Goal: Task Accomplishment & Management: Complete application form

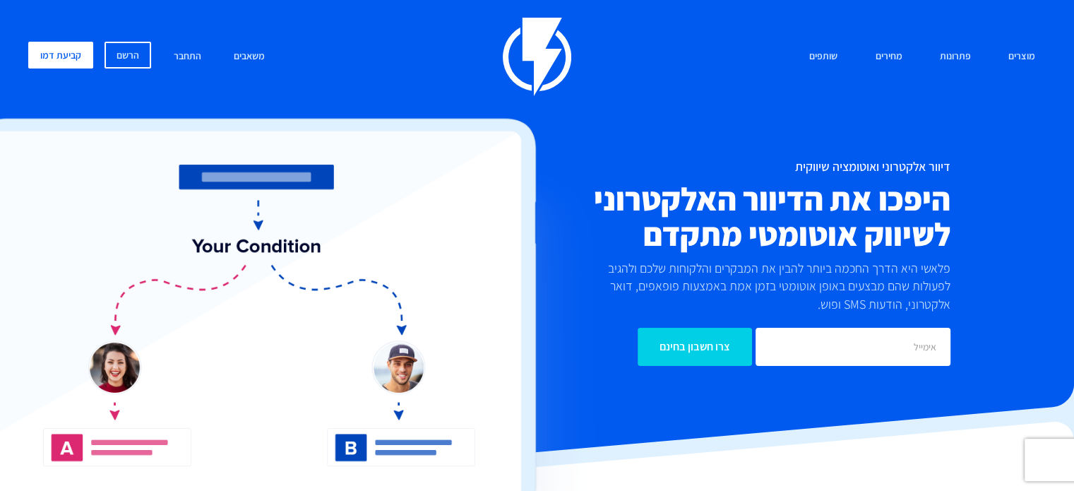
click at [915, 96] on div "מוצרים שיווק אוטומטי הפכו את השיווק לאוטומטי דיוור אלקטרוני שלחו את המסר הנכון …" at bounding box center [537, 209] width 1038 height 383
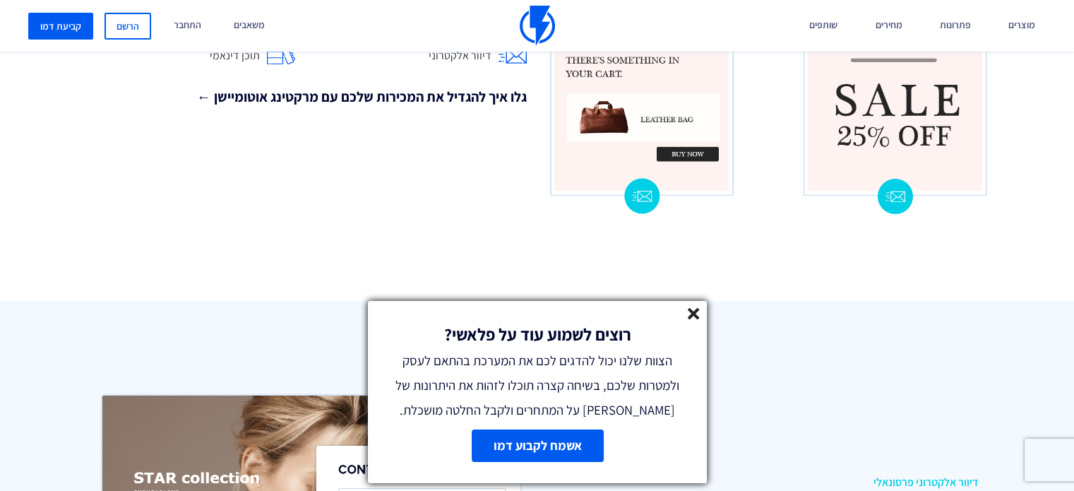
scroll to position [1623, 0]
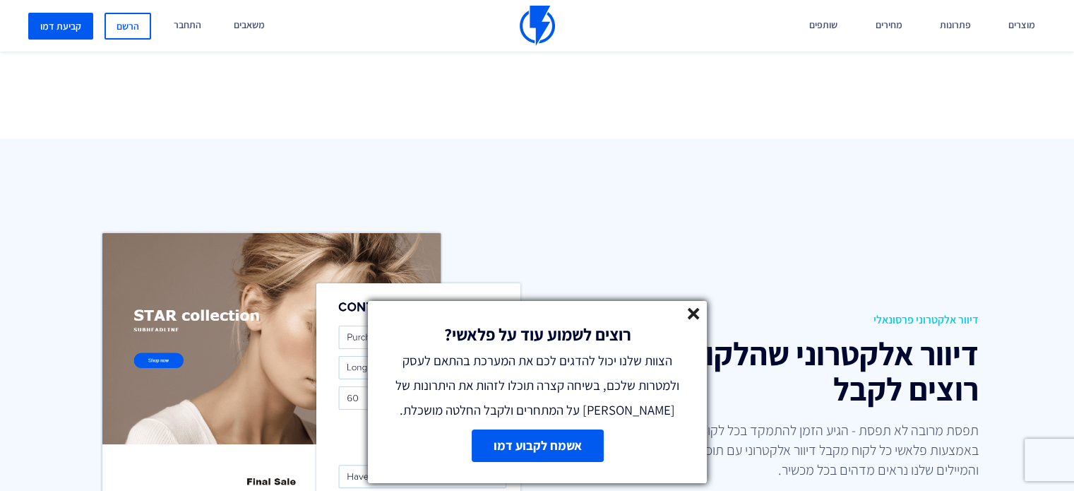
click at [692, 314] on line at bounding box center [693, 313] width 10 height 10
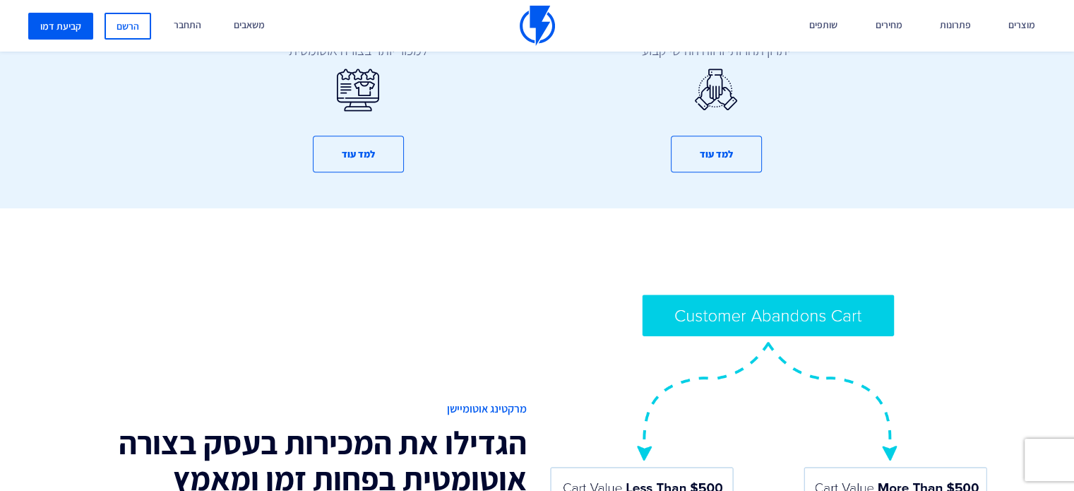
scroll to position [635, 0]
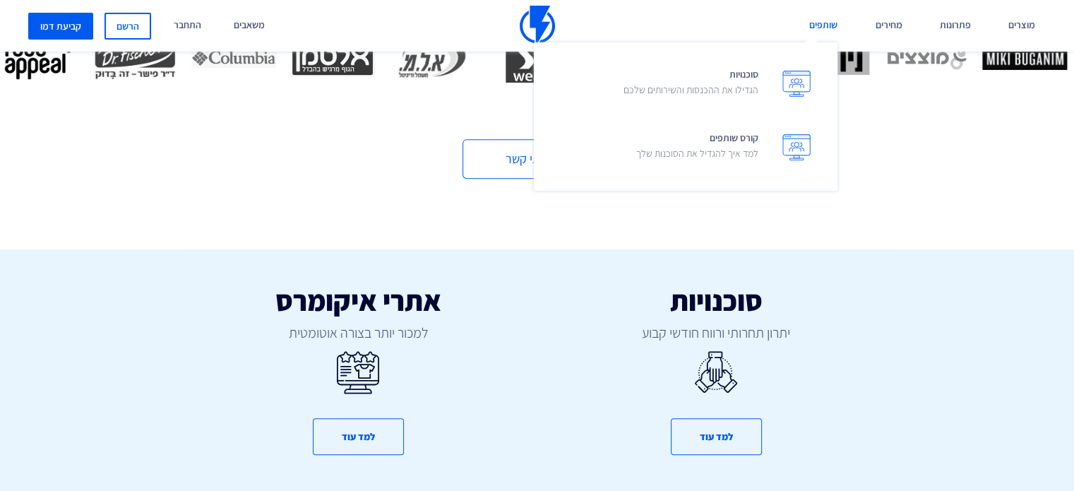
click at [817, 32] on link "שותפים" at bounding box center [822, 26] width 49 height 52
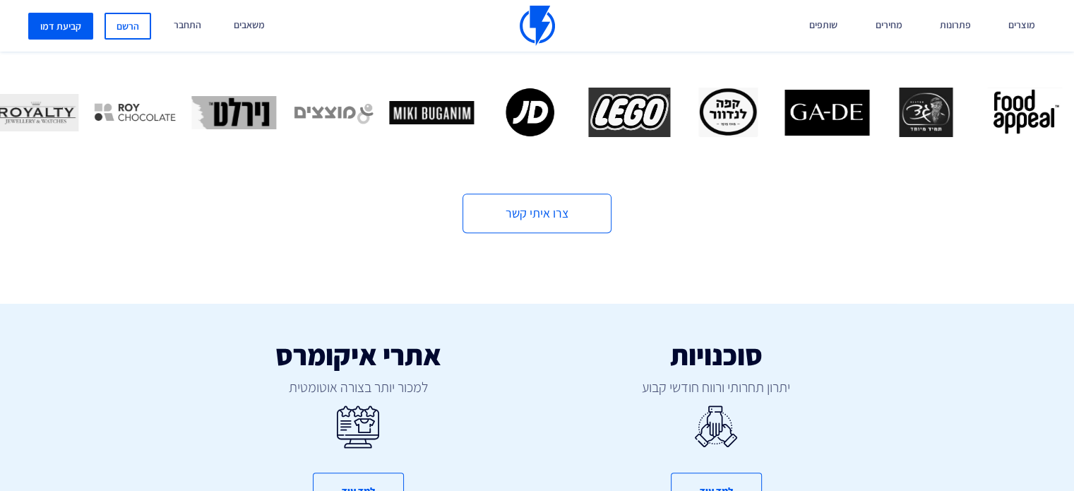
scroll to position [494, 0]
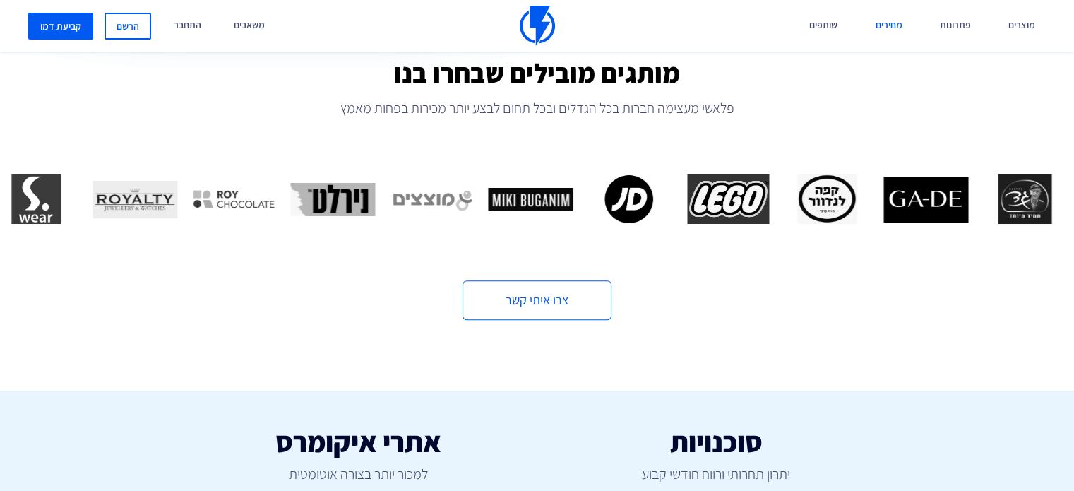
click at [902, 25] on link "מחירים" at bounding box center [888, 26] width 48 height 52
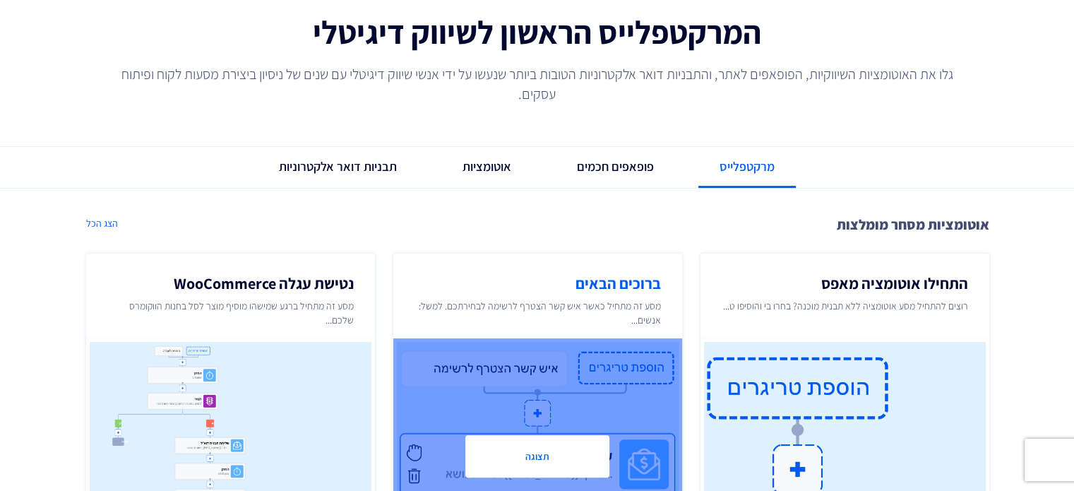
scroll to position [282, 0]
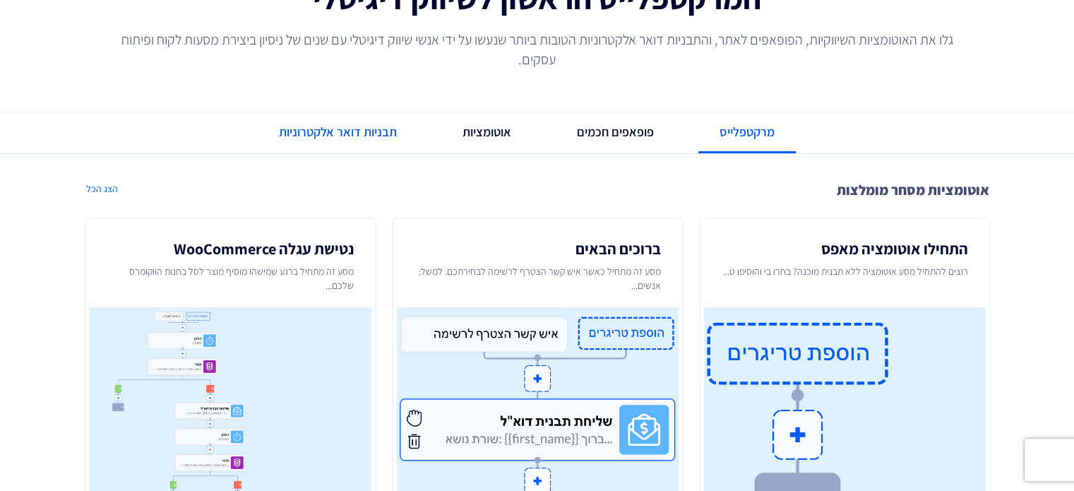
click at [284, 124] on link "תבניות דואר אלקטרוניות" at bounding box center [338, 132] width 160 height 40
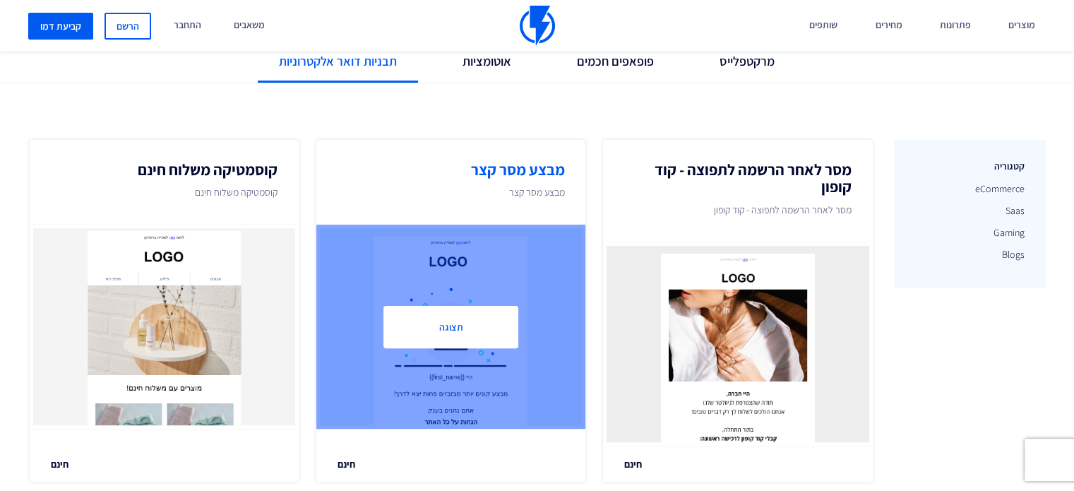
scroll to position [353, 0]
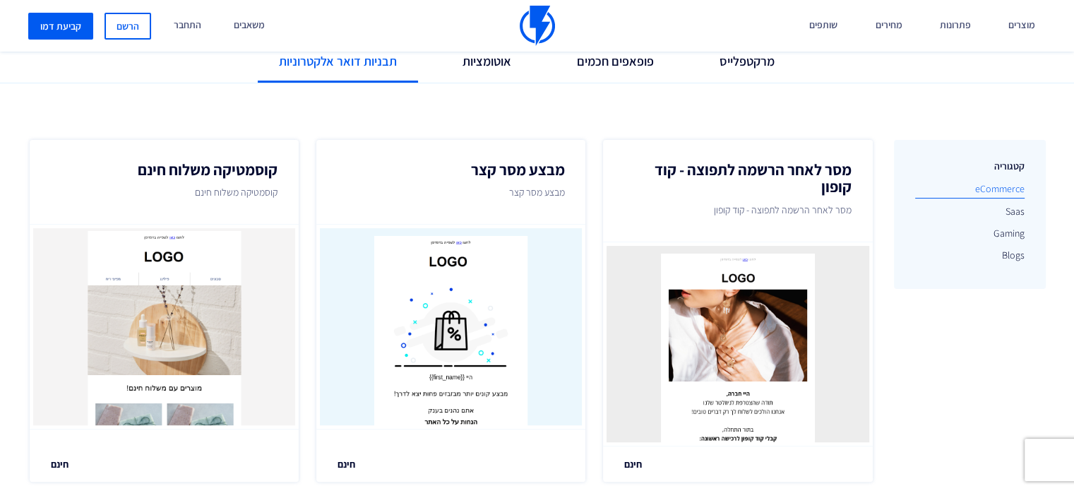
click at [971, 190] on link "eCommerce" at bounding box center [969, 188] width 109 height 19
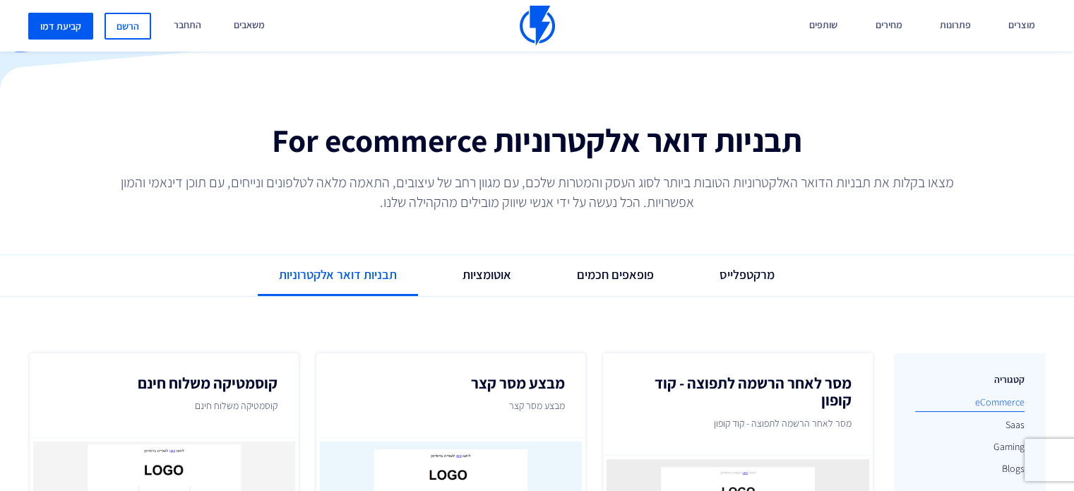
scroll to position [285, 0]
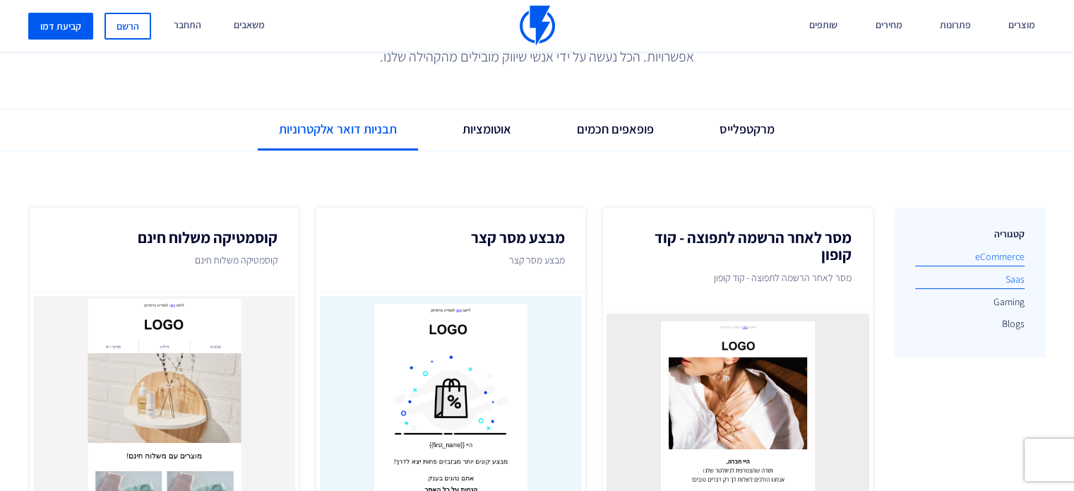
click at [1011, 284] on link "Saas" at bounding box center [969, 279] width 109 height 19
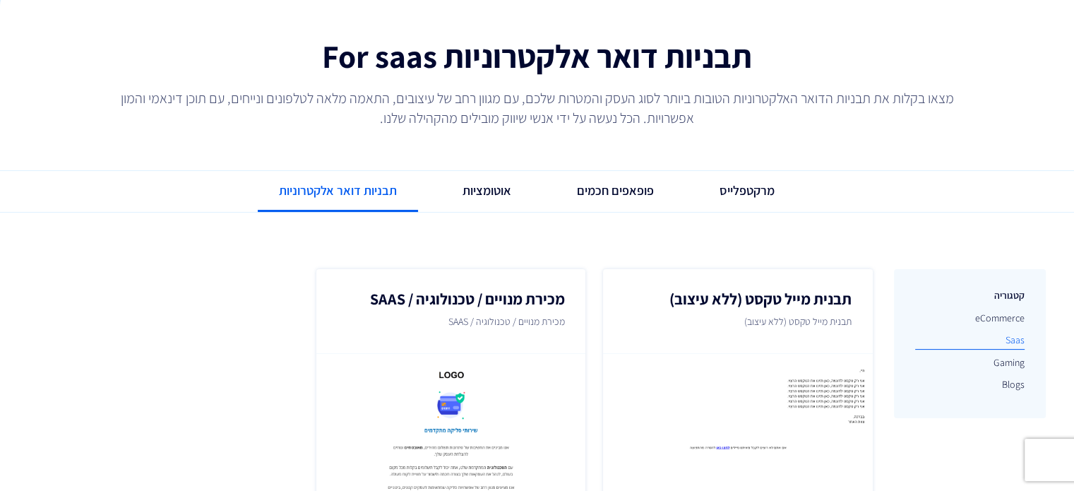
scroll to position [354, 0]
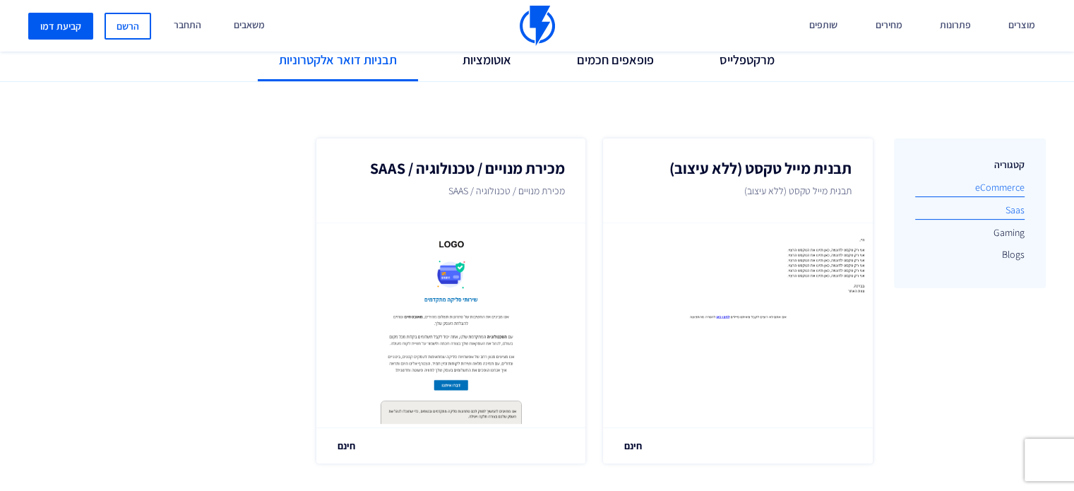
click at [1016, 184] on link "eCommerce" at bounding box center [969, 187] width 109 height 19
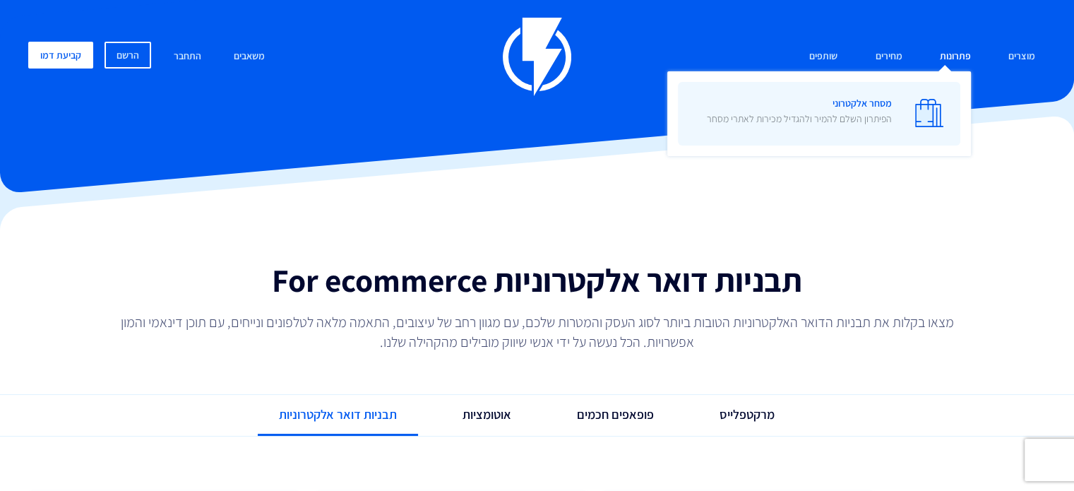
click at [951, 104] on link "מסחר אלקטרוני הפיתרון השלם להמיר ולהגדיל מכירות לאתרי מסחר" at bounding box center [819, 114] width 282 height 64
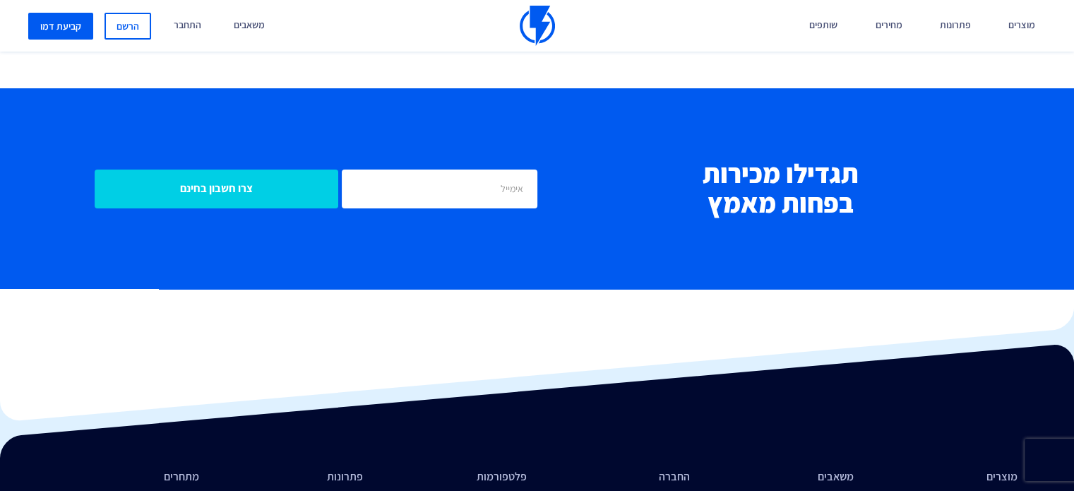
scroll to position [5851, 0]
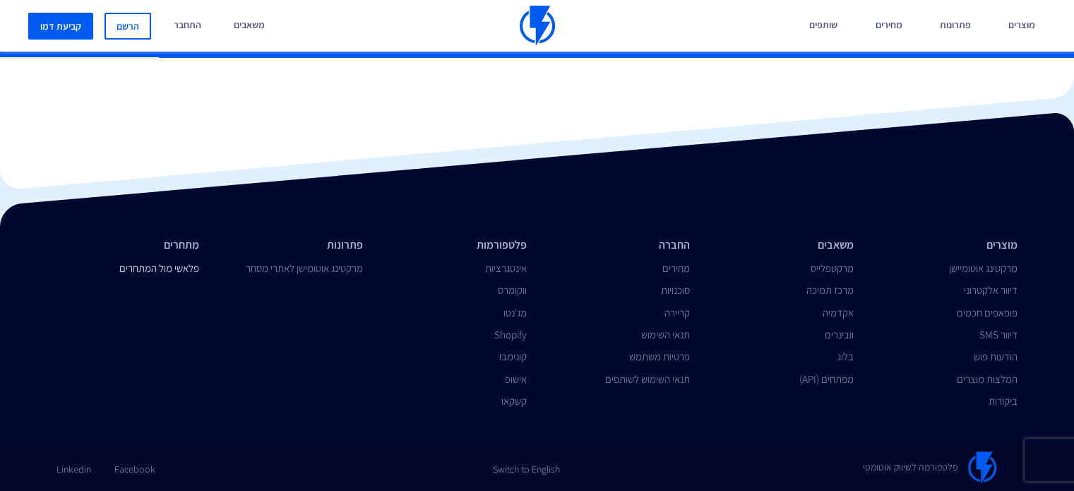
click at [124, 268] on link "פלאשי מול המתחרים" at bounding box center [159, 267] width 80 height 13
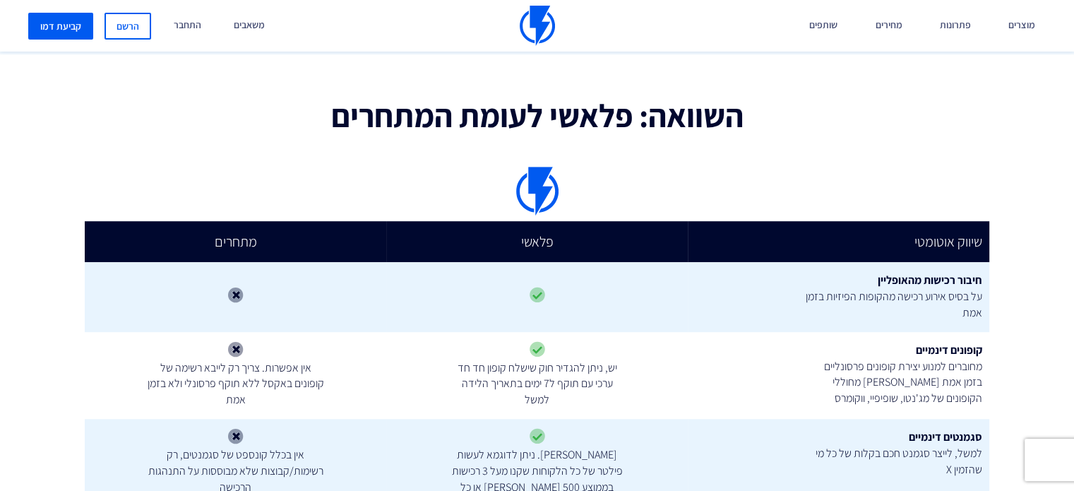
scroll to position [1129, 0]
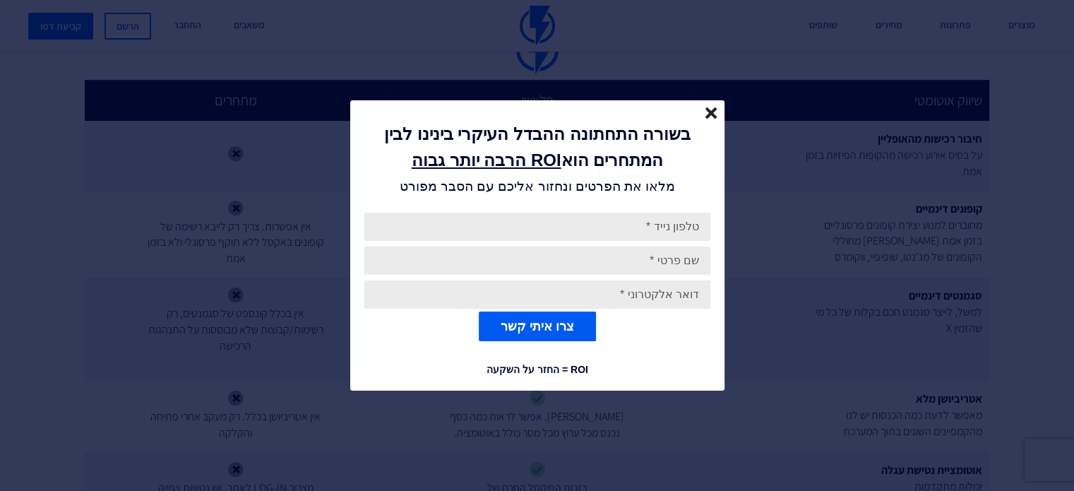
click at [711, 109] on icon "close" at bounding box center [711, 113] width 12 height 12
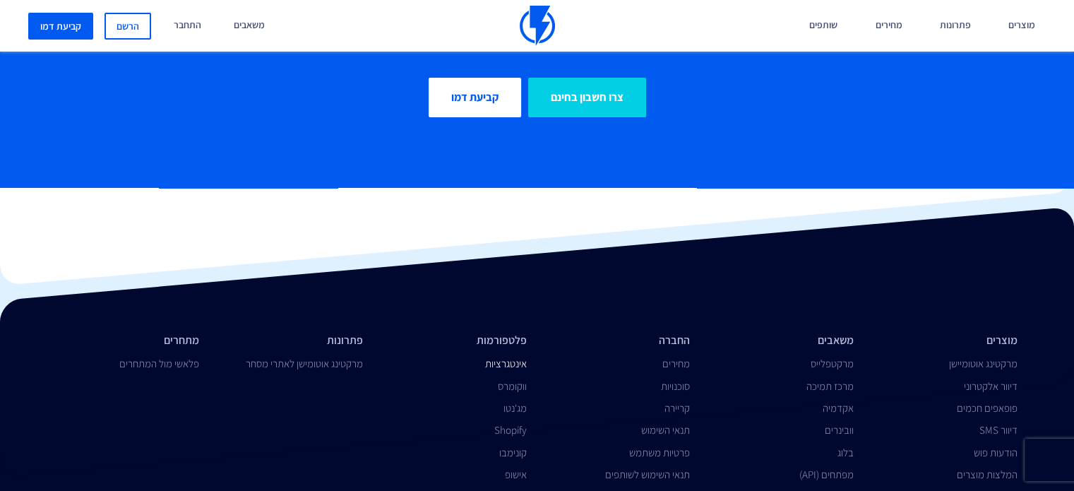
scroll to position [4696, 0]
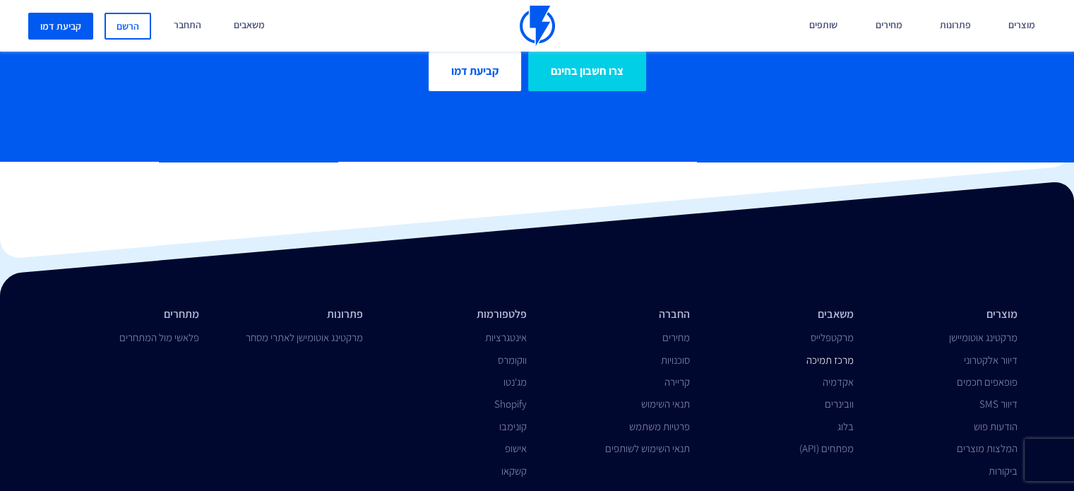
click at [838, 353] on link "מרכז תמיכה" at bounding box center [829, 359] width 47 height 13
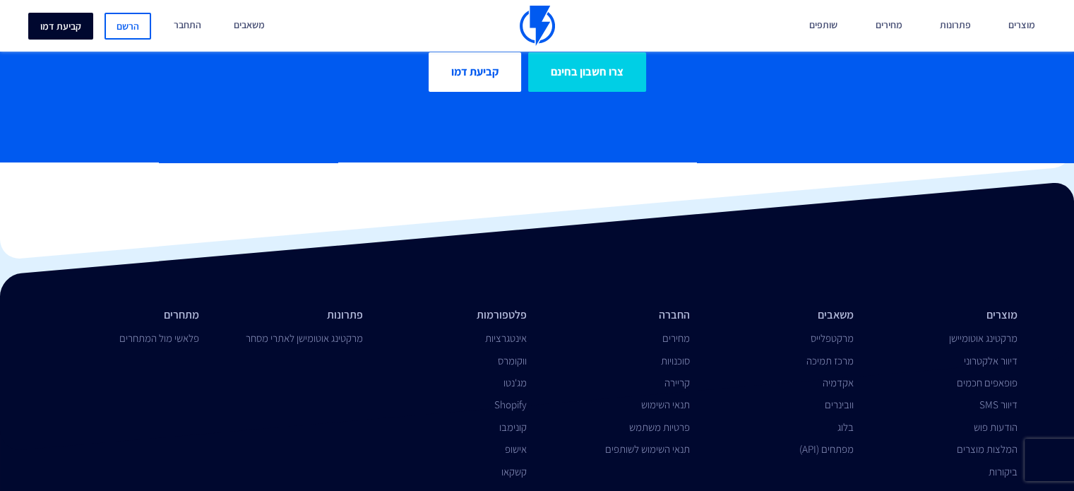
click at [59, 26] on link "קביעת דמו" at bounding box center [60, 26] width 65 height 27
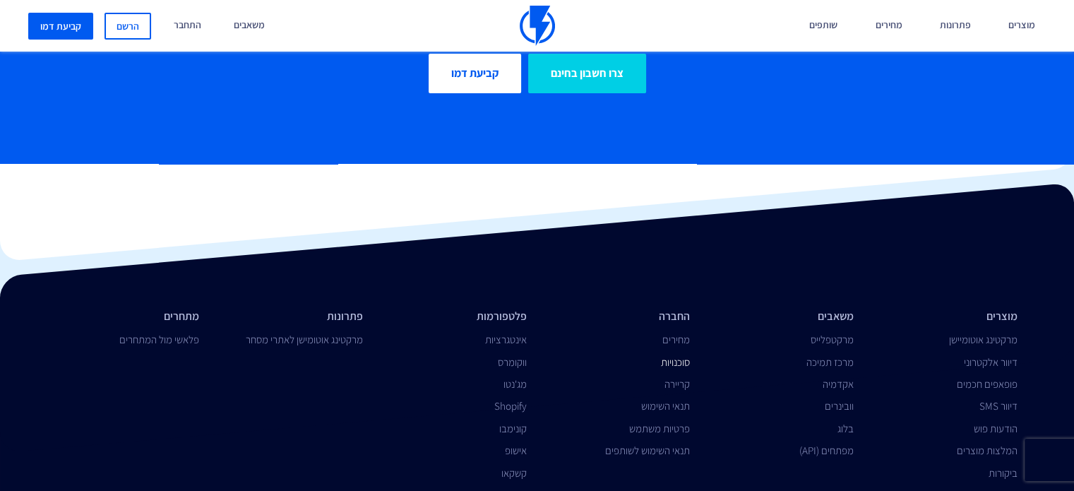
click at [683, 355] on link "סוכנויות" at bounding box center [675, 361] width 29 height 13
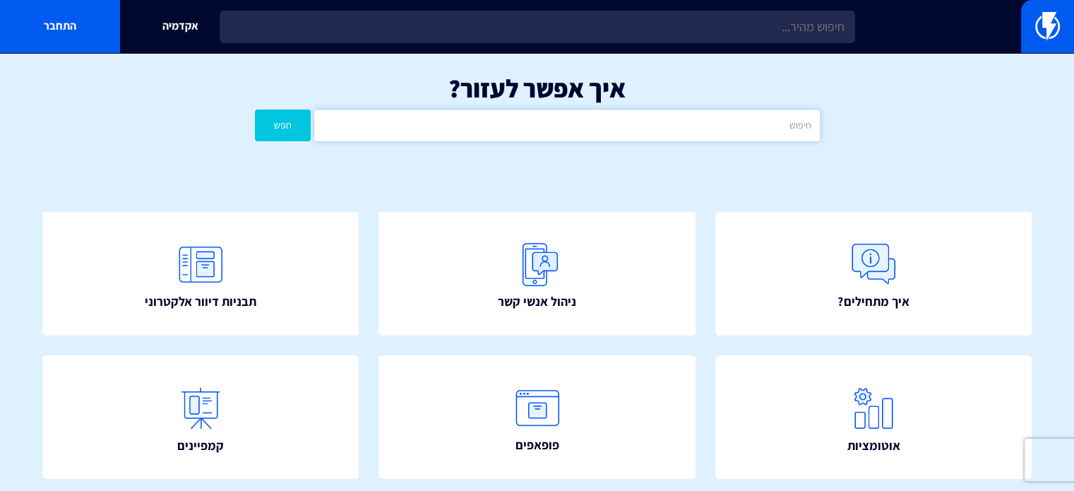
click at [773, 129] on input "text" at bounding box center [566, 125] width 505 height 32
type input "קופה"
click at [255, 109] on button "חפש" at bounding box center [283, 125] width 56 height 32
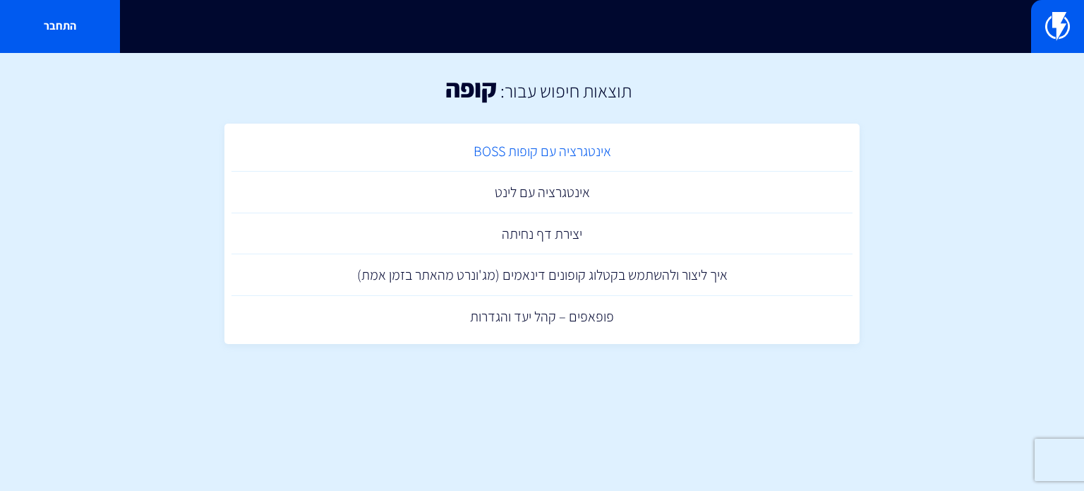
click at [572, 155] on link "אינטגרציה עם קופות BOSS" at bounding box center [542, 152] width 621 height 42
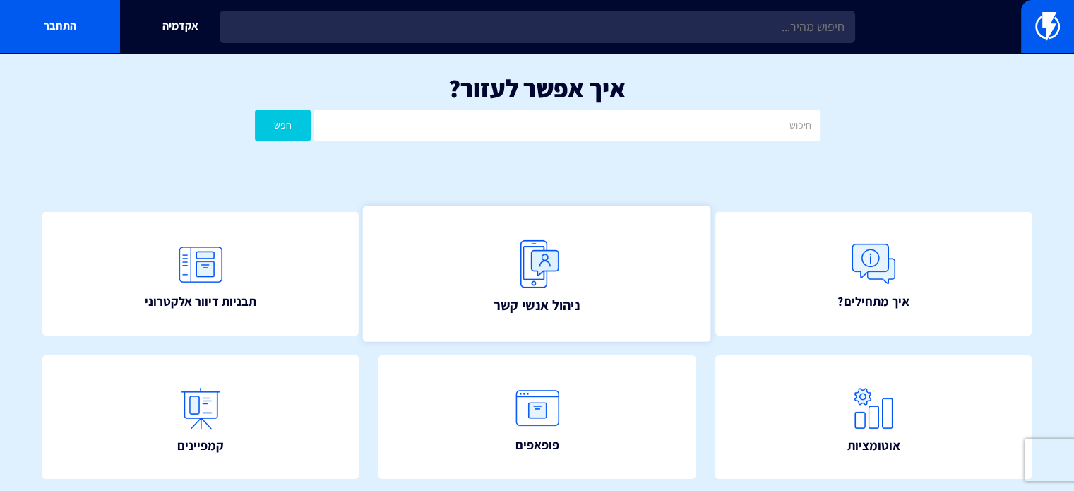
click at [546, 260] on img at bounding box center [537, 263] width 62 height 62
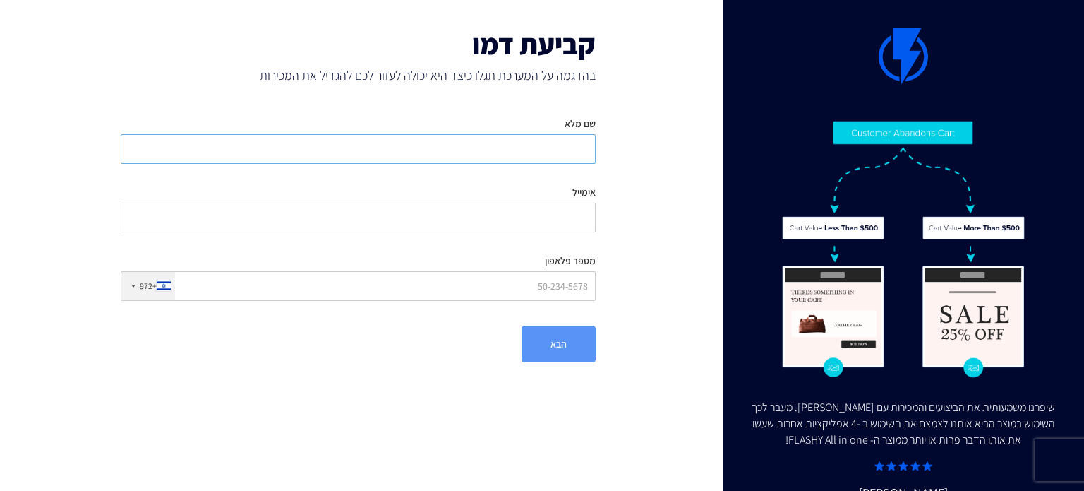
click at [570, 149] on input "שם מלא" at bounding box center [358, 149] width 475 height 30
type input "[PERSON_NAME]"
type input "ש"
type input "[EMAIL_ADDRESS][DOMAIN_NAME]"
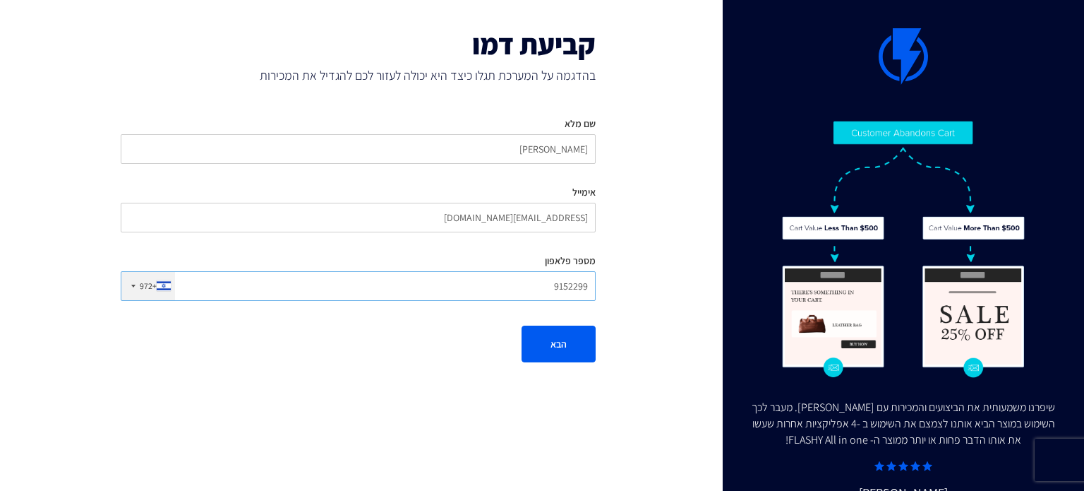
click at [548, 289] on input "9152299" at bounding box center [358, 286] width 475 height 30
type input "0"
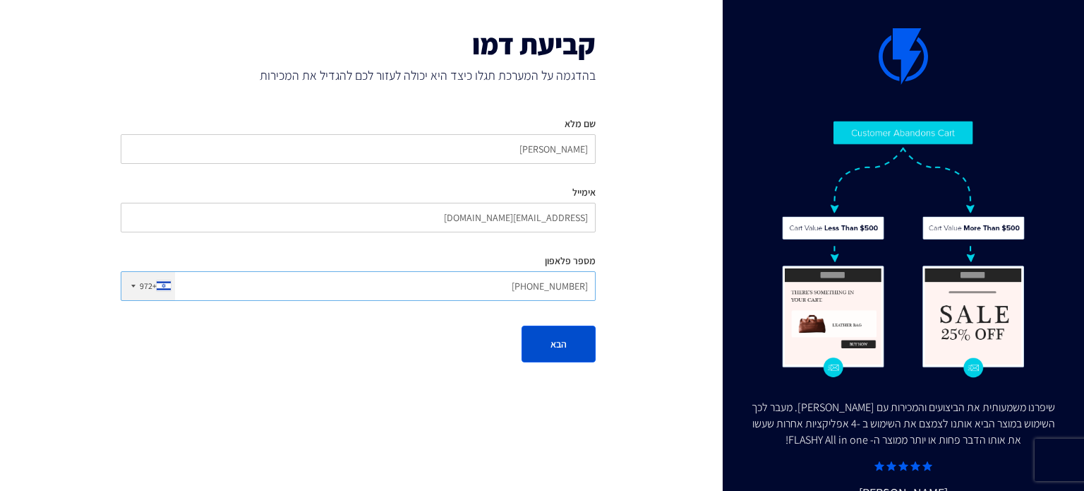
type input "[PHONE_NUMBER]"
click at [570, 340] on button "הבא" at bounding box center [559, 343] width 74 height 37
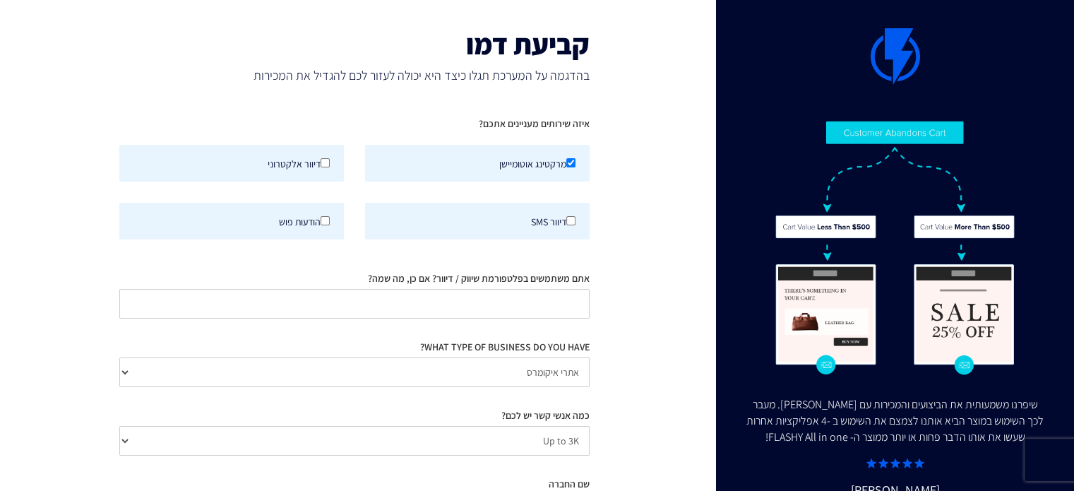
click at [324, 167] on div at bounding box center [324, 163] width 9 height 16
click at [324, 167] on input "דיוור אלקטרוני" at bounding box center [324, 162] width 9 height 9
checkbox input "true"
click at [570, 220] on input "דיוור SMS" at bounding box center [570, 220] width 9 height 9
checkbox input "true"
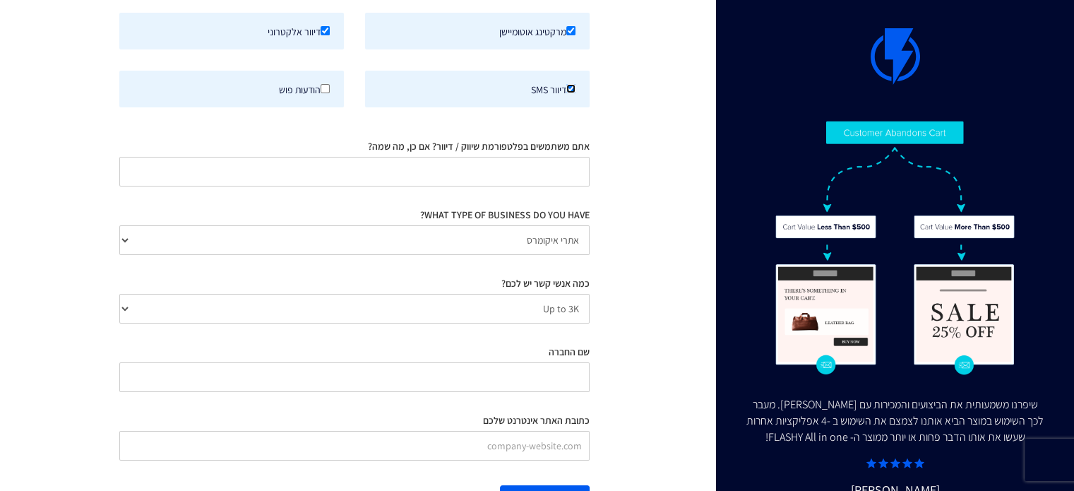
scroll to position [141, 0]
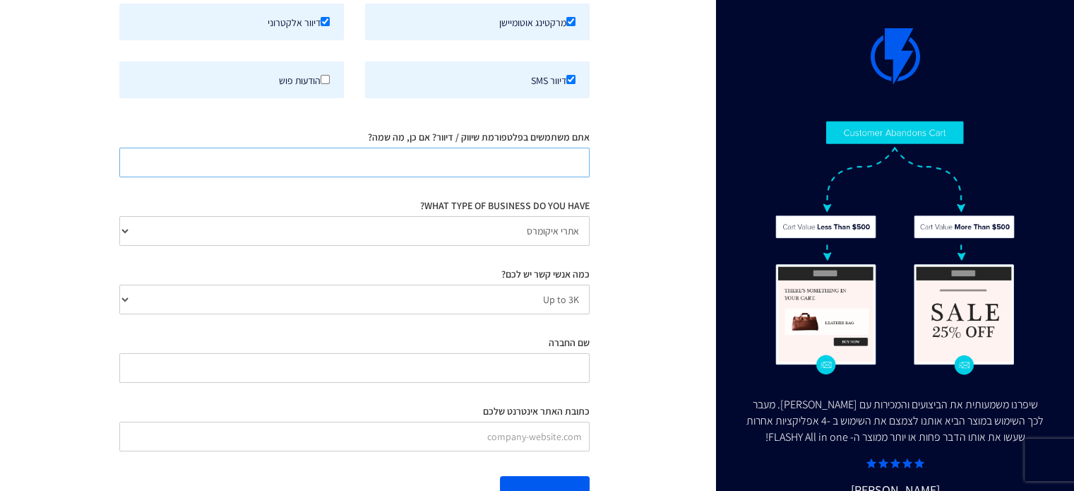
click at [551, 168] on input "אתם משתמשים בפלטפורמת שיווק / דיוור? אם כן, מה שמה?" at bounding box center [354, 163] width 470 height 30
type input "e"
type input "ק"
type input "ADSCALE"
click at [566, 236] on select "אתרי איקומרס Agency / Freelancer SaaS Other" at bounding box center [354, 231] width 470 height 30
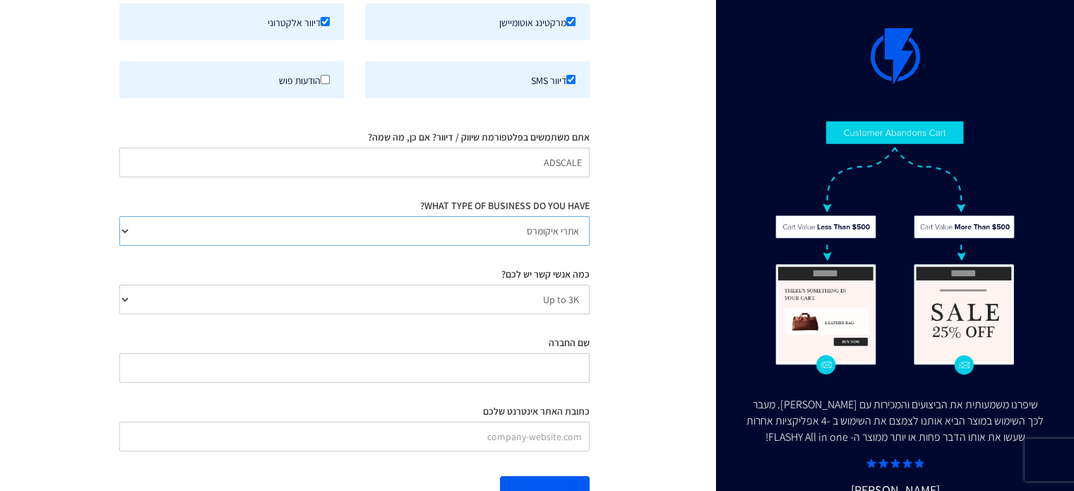
click at [119, 216] on select "אתרי איקומרס Agency / Freelancer SaaS Other" at bounding box center [354, 231] width 470 height 30
click at [565, 295] on select "Up to 3K 3K-10K 10K-25K 25K-50K 50K-100K 100K-250K 250K-500K 500K-1M 1M+" at bounding box center [354, 299] width 470 height 30
select select "number:10000"
click at [119, 284] on select "Up to 3K 3K-10K 10K-25K 25K-50K 50K-100K 100K-250K 250K-500K 500K-1M 1M+" at bounding box center [354, 299] width 470 height 30
click at [573, 356] on input "שם החברה" at bounding box center [354, 368] width 470 height 30
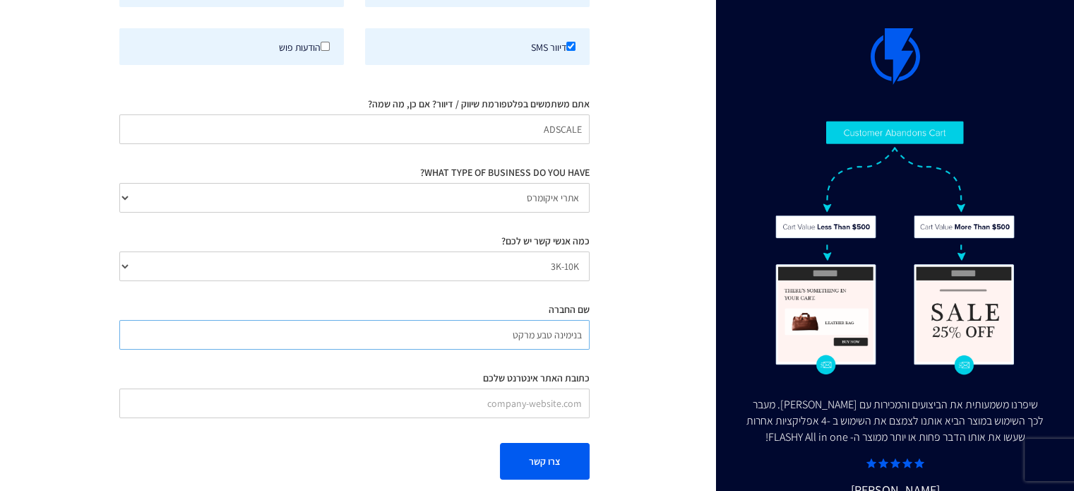
scroll to position [189, 0]
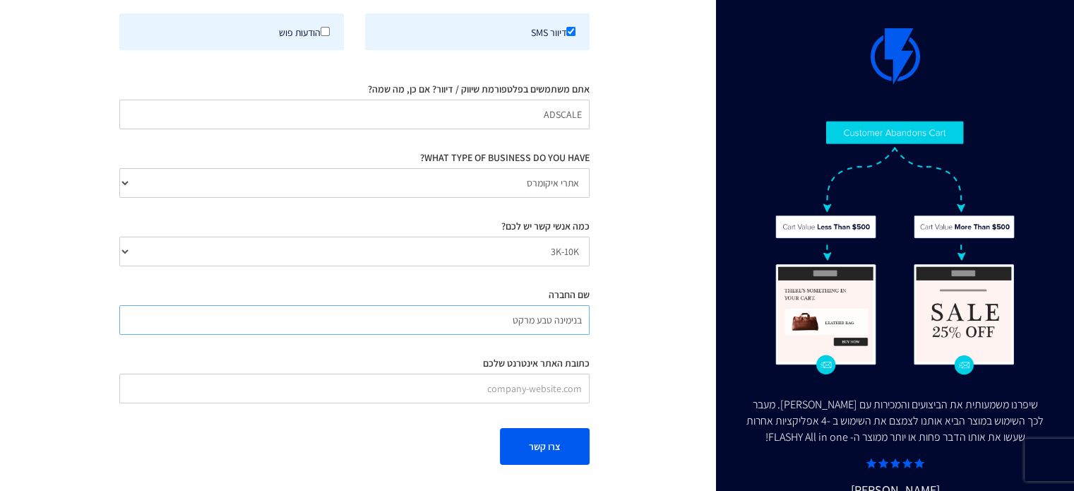
type input "בנימינה טבע מרקט"
click at [522, 394] on input "כתובת האתר אינטרנט שלכם" at bounding box center [354, 388] width 470 height 30
click at [567, 392] on input "כתובת האתר אינטרנט שלכם" at bounding box center [354, 388] width 470 height 30
paste input "https://www.binyaminamarket.co.il/"
type input "https://www.binyaminamarket.co.il/"
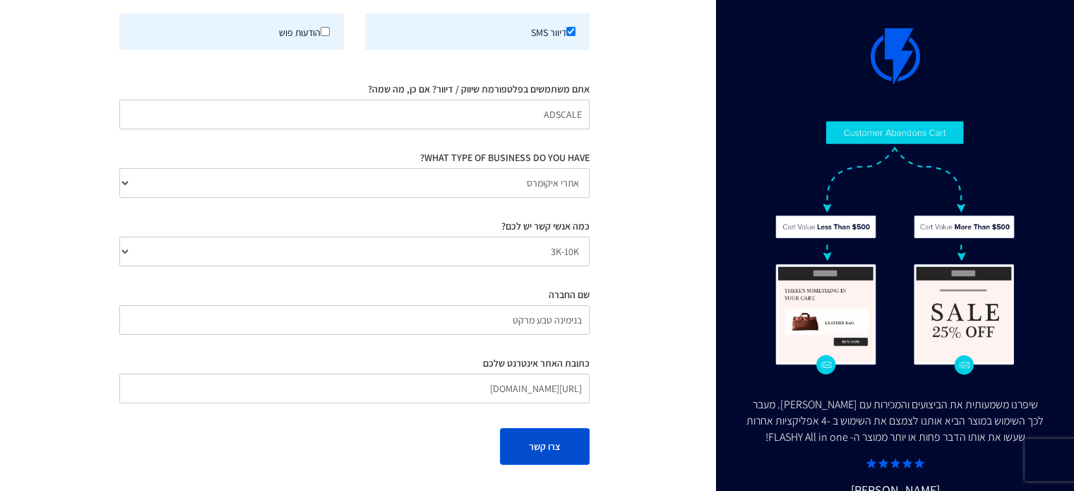
click at [565, 443] on button "צרו קשר" at bounding box center [545, 446] width 90 height 37
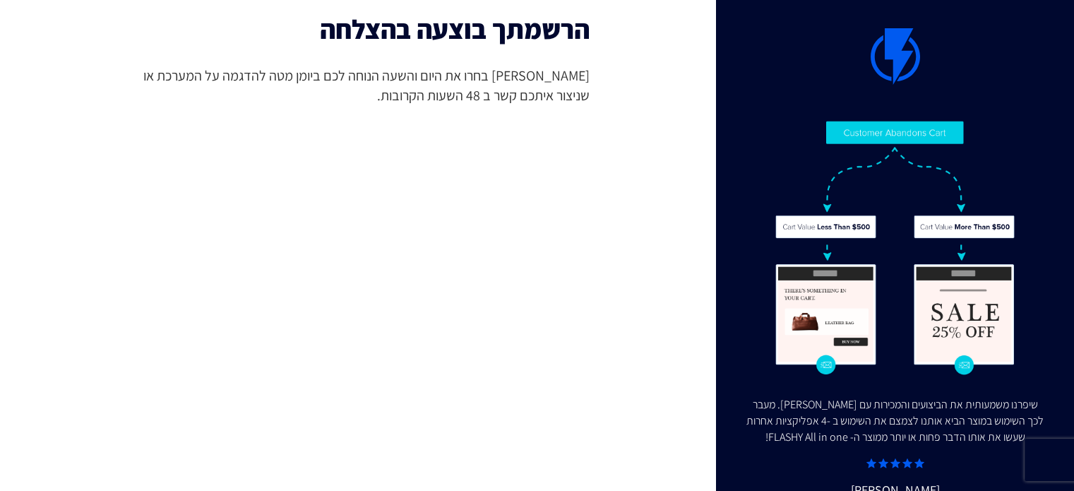
scroll to position [20, 0]
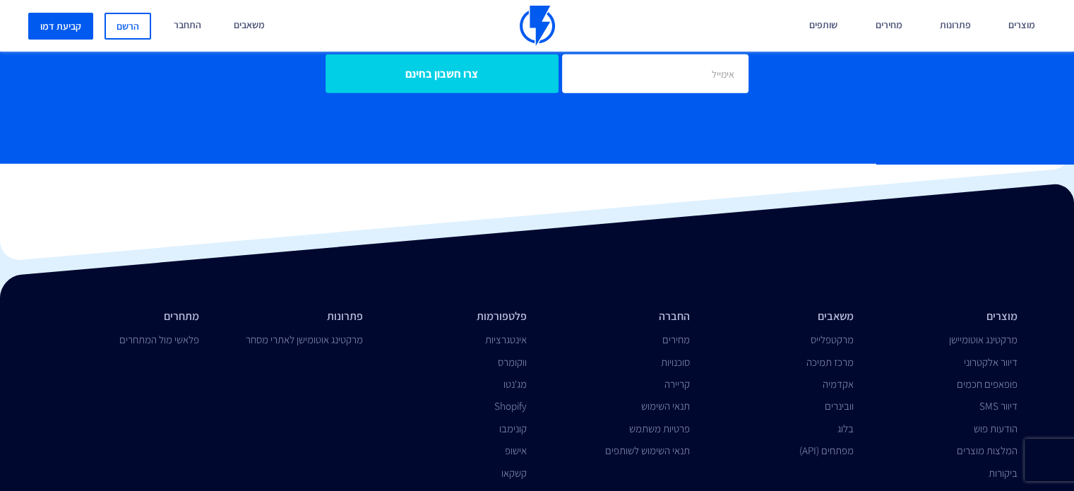
scroll to position [4574, 0]
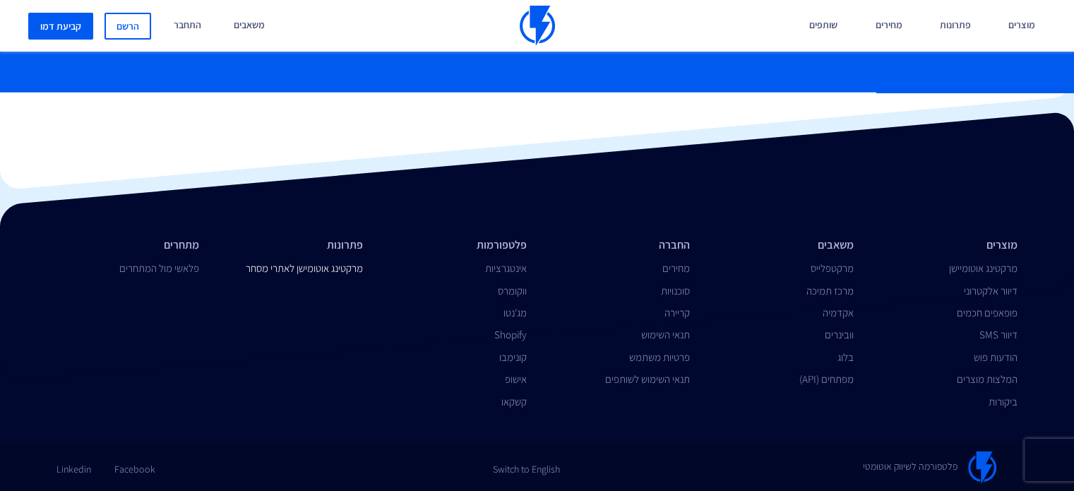
click at [298, 271] on link "מרקטינג אוטומישן לאתרי מסחר" at bounding box center [304, 267] width 117 height 13
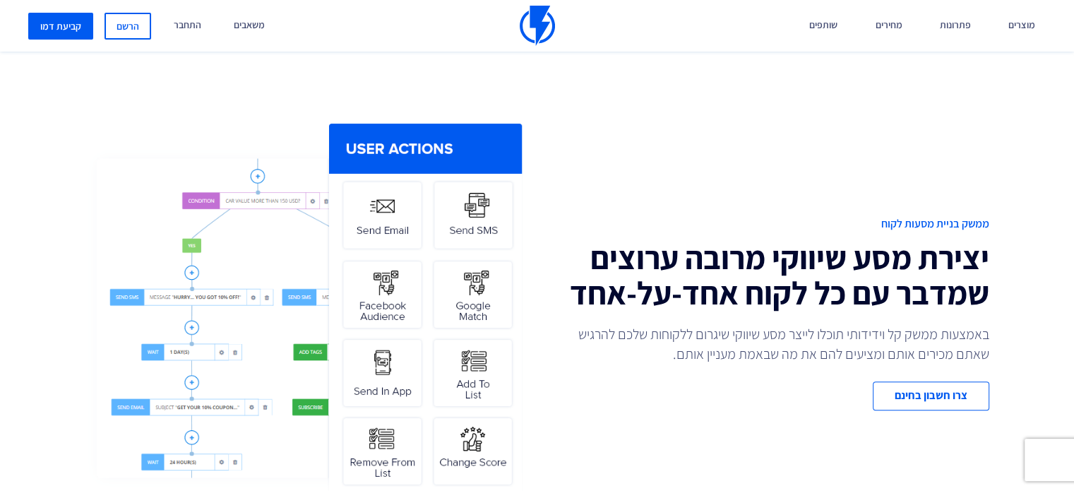
scroll to position [635, 0]
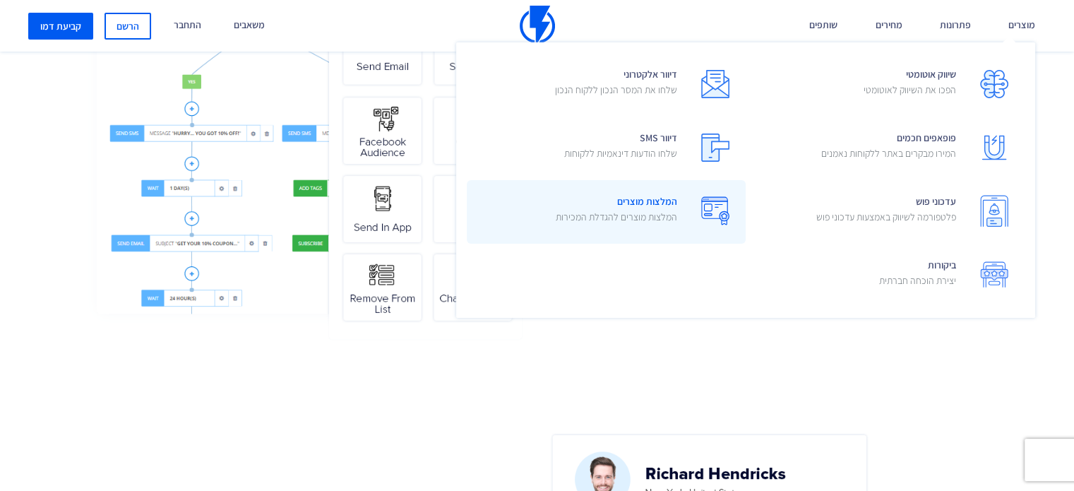
click at [644, 214] on p "המלצות מוצרים להגדלת המכירות" at bounding box center [615, 217] width 121 height 14
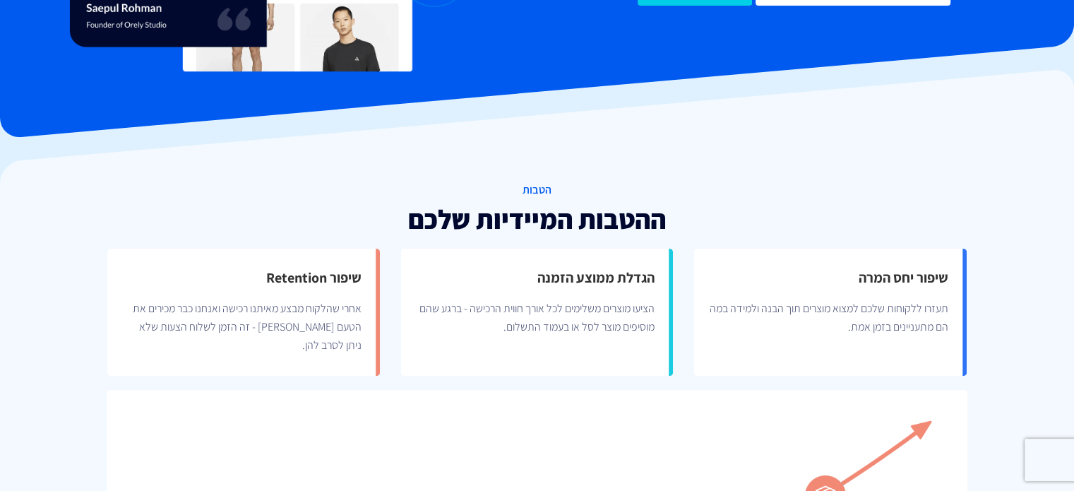
scroll to position [20, 0]
